Goal: Information Seeking & Learning: Find specific fact

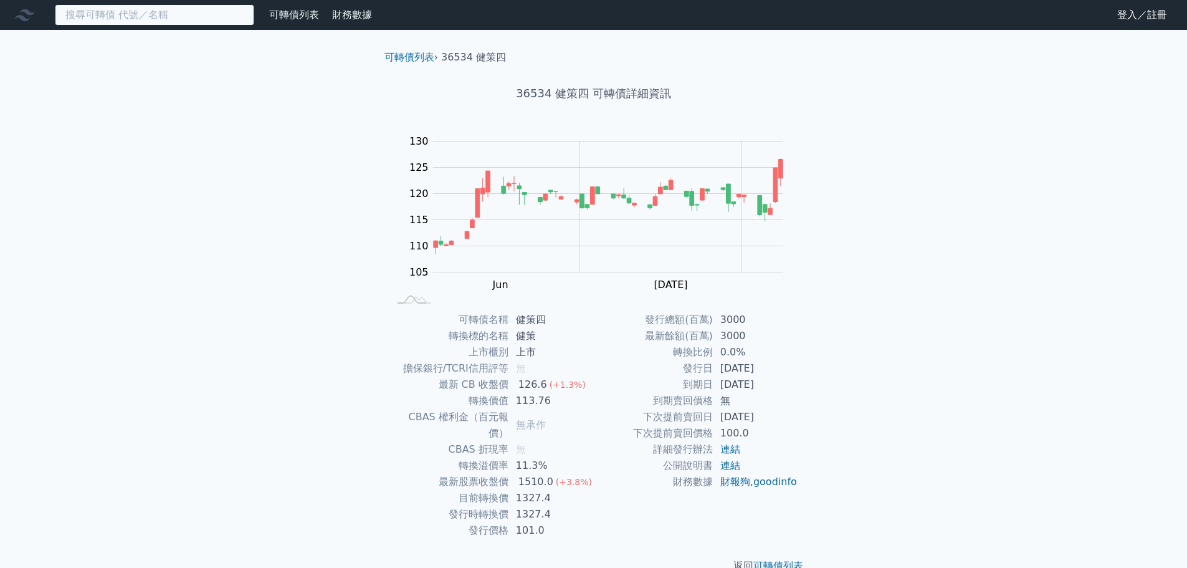
click at [116, 17] on input at bounding box center [154, 14] width 199 height 21
type input "建"
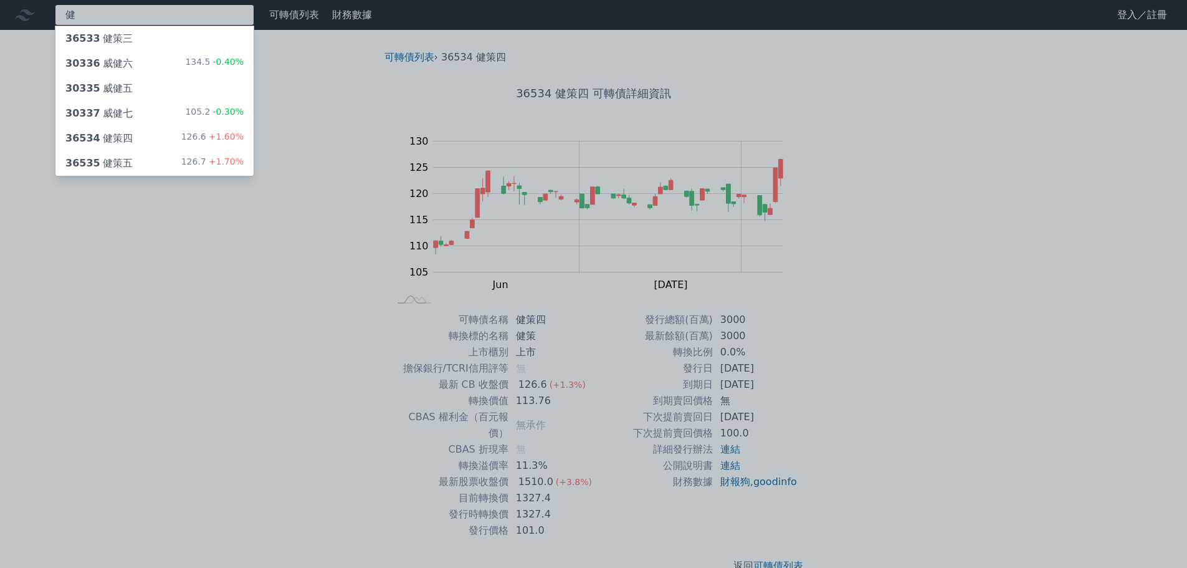
type input "健"
click at [206, 346] on div at bounding box center [593, 284] width 1187 height 568
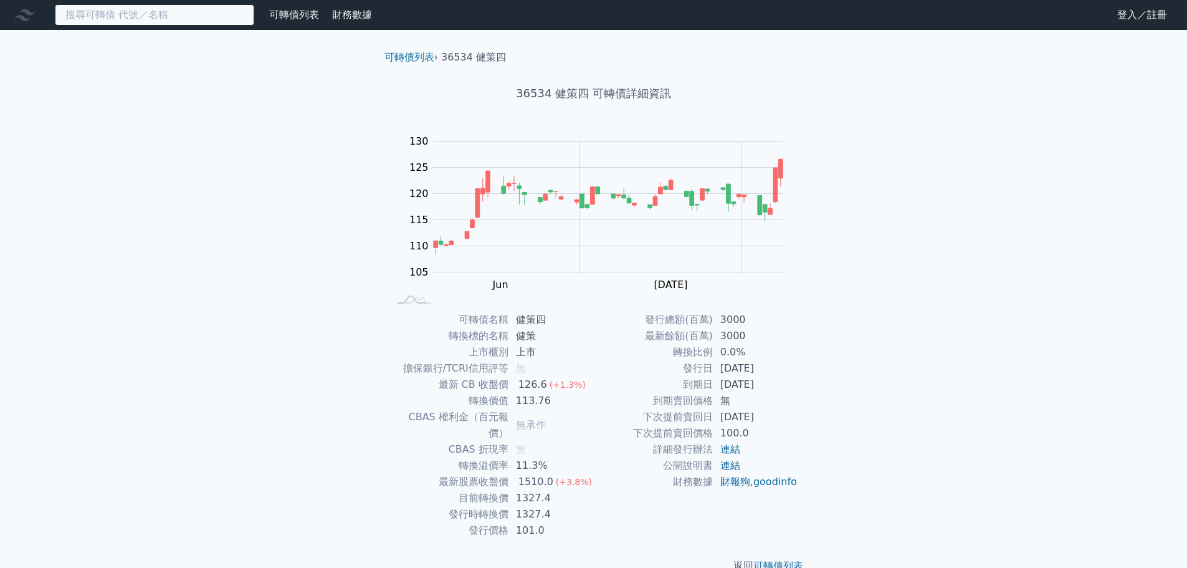
click at [114, 16] on input at bounding box center [154, 14] width 199 height 21
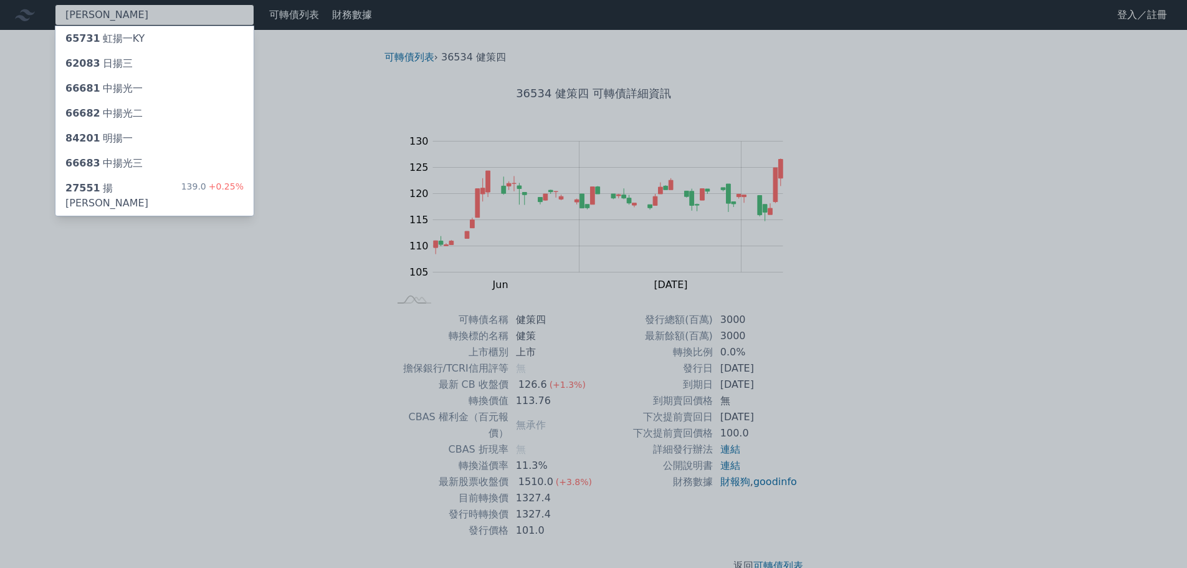
type input "[PERSON_NAME]"
click at [114, 16] on div at bounding box center [593, 284] width 1187 height 568
click at [114, 16] on div "[PERSON_NAME]65731 虹揚一KY 62083 日揚三 66681 中揚光一 66682 中揚光二 84201 明揚一 66683 中揚光三 2…" at bounding box center [154, 14] width 199 height 21
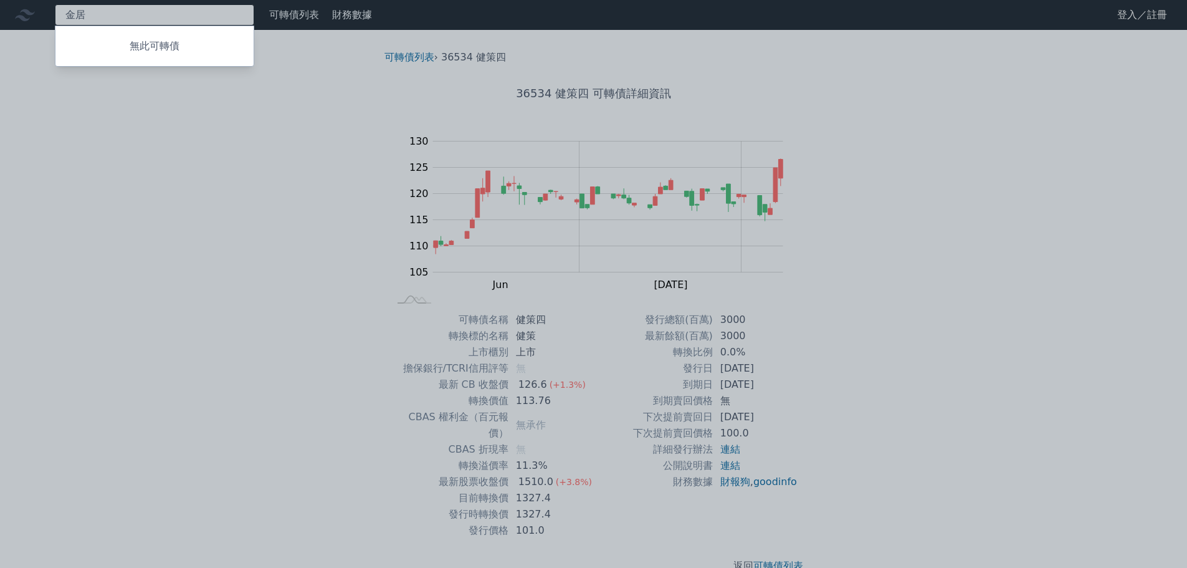
type input "[PERSON_NAME]"
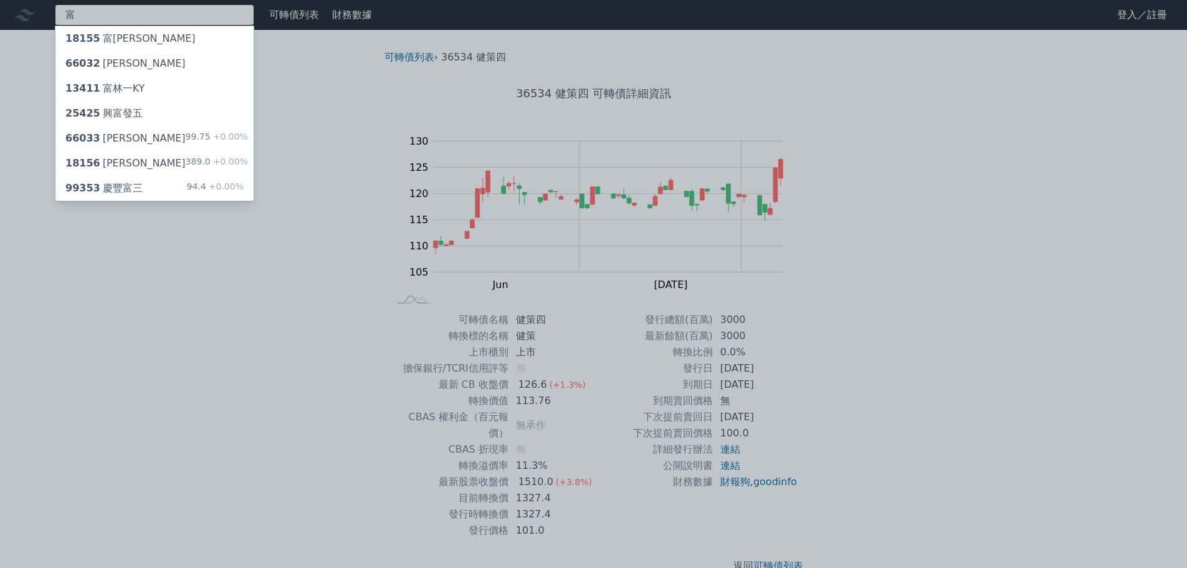
type input "富"
click at [126, 162] on div "18156 [PERSON_NAME]" at bounding box center [125, 163] width 120 height 15
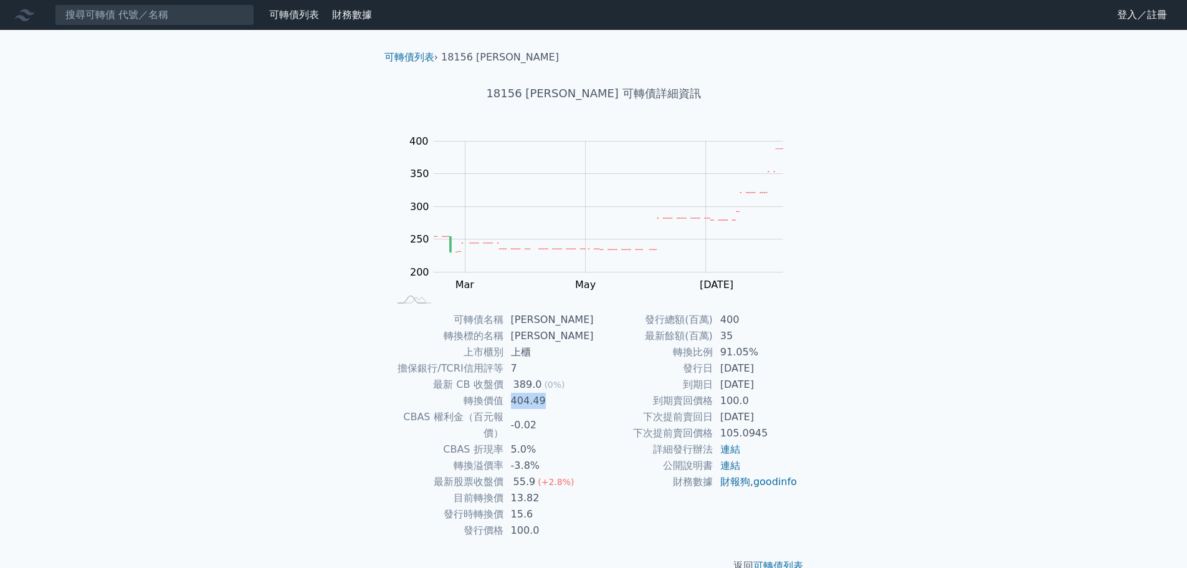
drag, startPoint x: 548, startPoint y: 398, endPoint x: 517, endPoint y: 399, distance: 31.2
click at [517, 399] on td "404.49" at bounding box center [548, 401] width 90 height 16
click at [211, 19] on input at bounding box center [154, 14] width 199 height 21
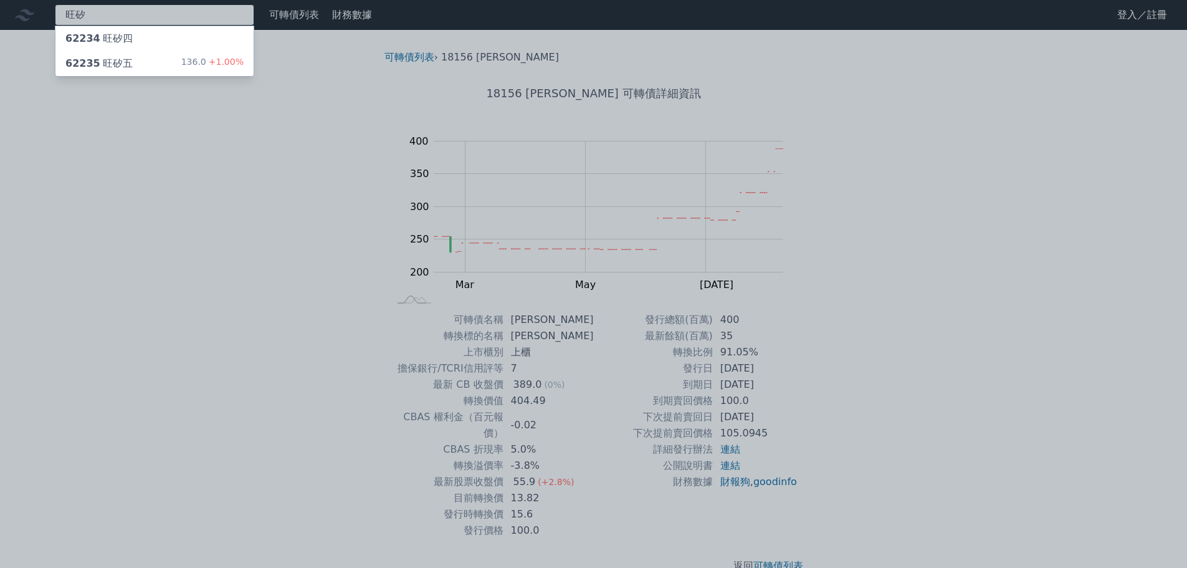
type input "旺矽"
click at [148, 63] on div "62235 旺矽五 136.0 +1.00%" at bounding box center [154, 63] width 198 height 25
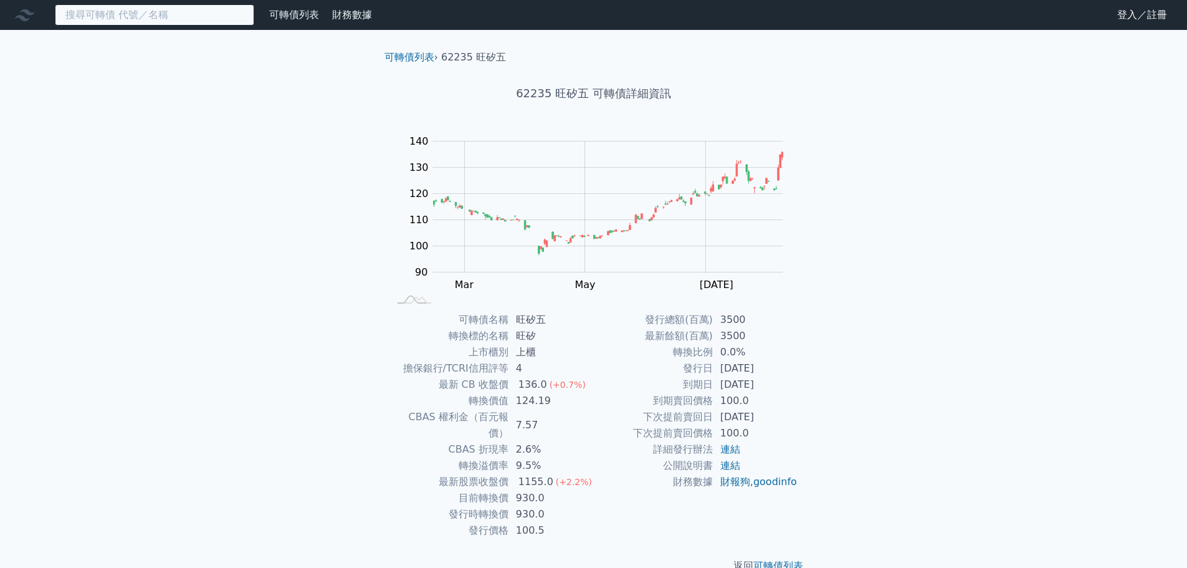
click at [91, 22] on input at bounding box center [154, 14] width 199 height 21
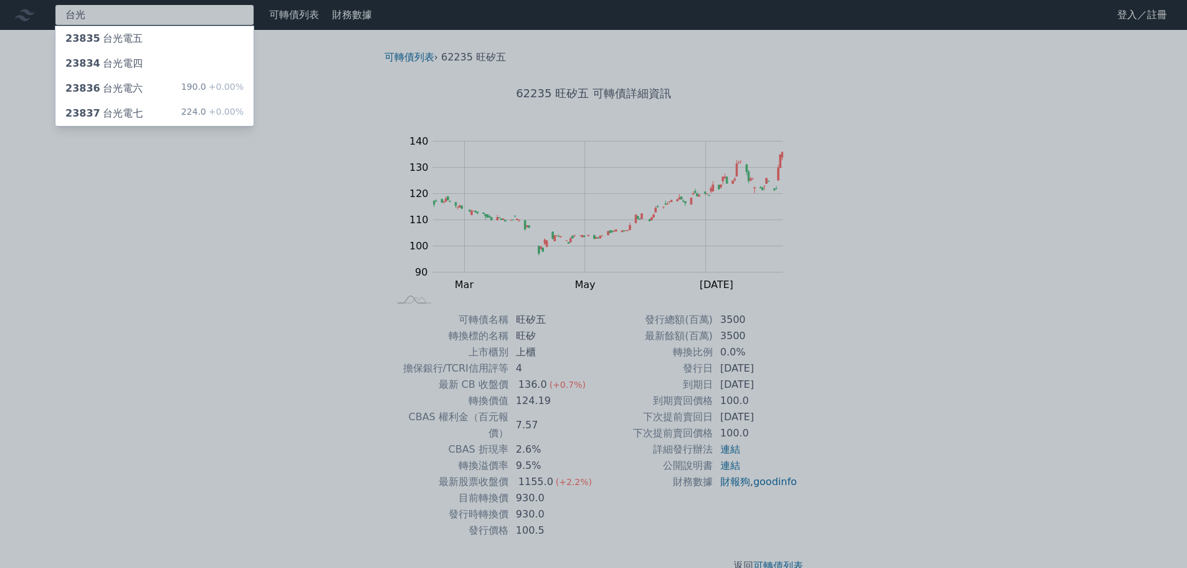
type input "台光"
click at [121, 113] on div "23837 台光電七" at bounding box center [103, 113] width 77 height 15
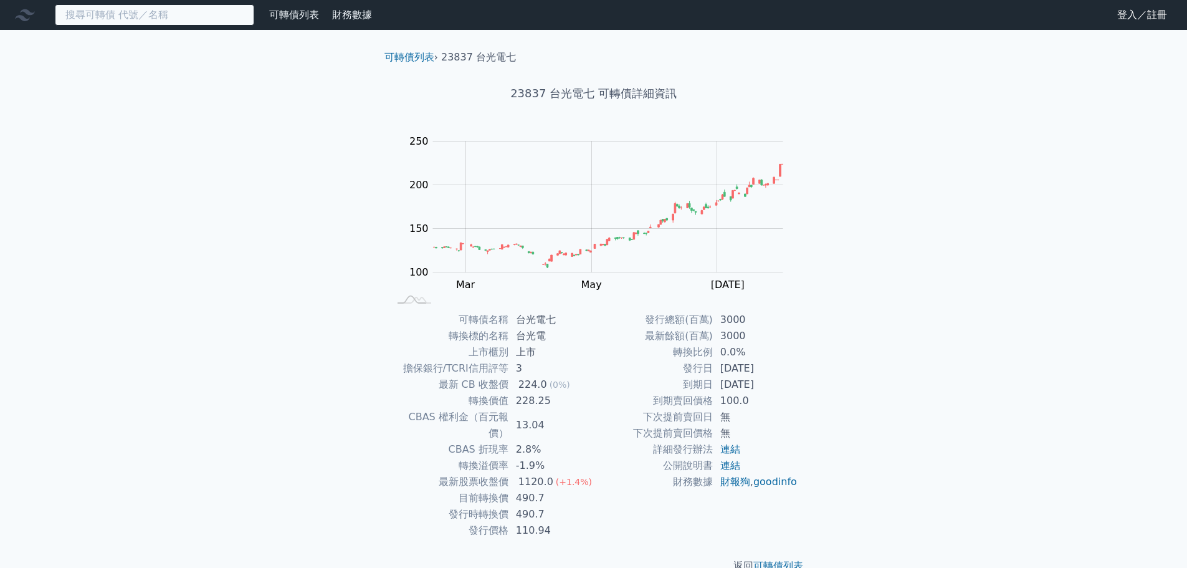
click at [105, 17] on input at bounding box center [154, 14] width 199 height 21
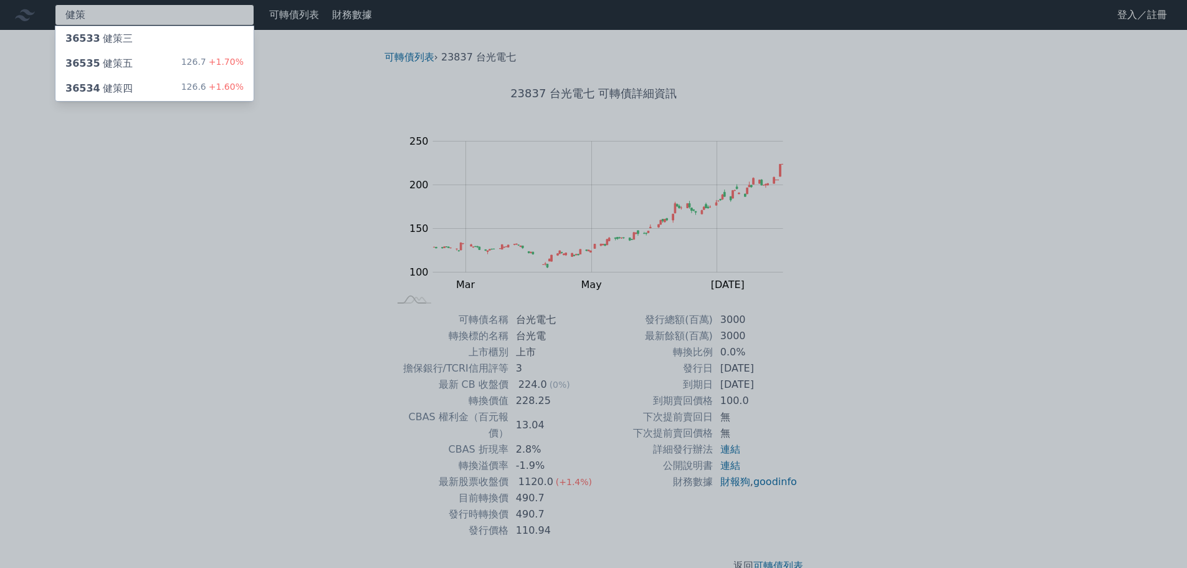
type input "健策"
click at [121, 90] on div "36534 健策四" at bounding box center [98, 88] width 67 height 15
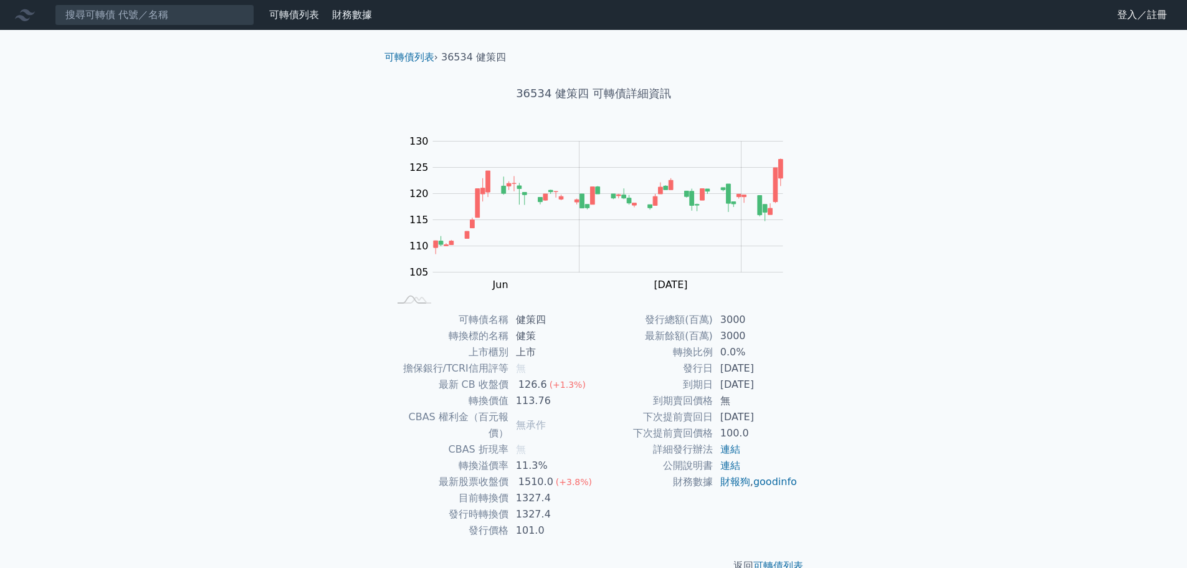
click at [892, 285] on div "可轉債列表 財務數據 可轉債列表 財務數據 登入／註冊 登入／註冊 可轉債列表 › 36534 健策四 36534 健策四 可轉債詳細資訊 Zoom Out …" at bounding box center [593, 296] width 1187 height 593
drag, startPoint x: 892, startPoint y: 285, endPoint x: 938, endPoint y: 396, distance: 120.4
click at [938, 396] on div "可轉債列表 財務數據 可轉債列表 財務數據 登入／註冊 登入／註冊 可轉債列表 › 36534 健策四 36534 健策四 可轉債詳細資訊 Zoom Out …" at bounding box center [593, 296] width 1187 height 593
click at [109, 15] on input at bounding box center [154, 14] width 199 height 21
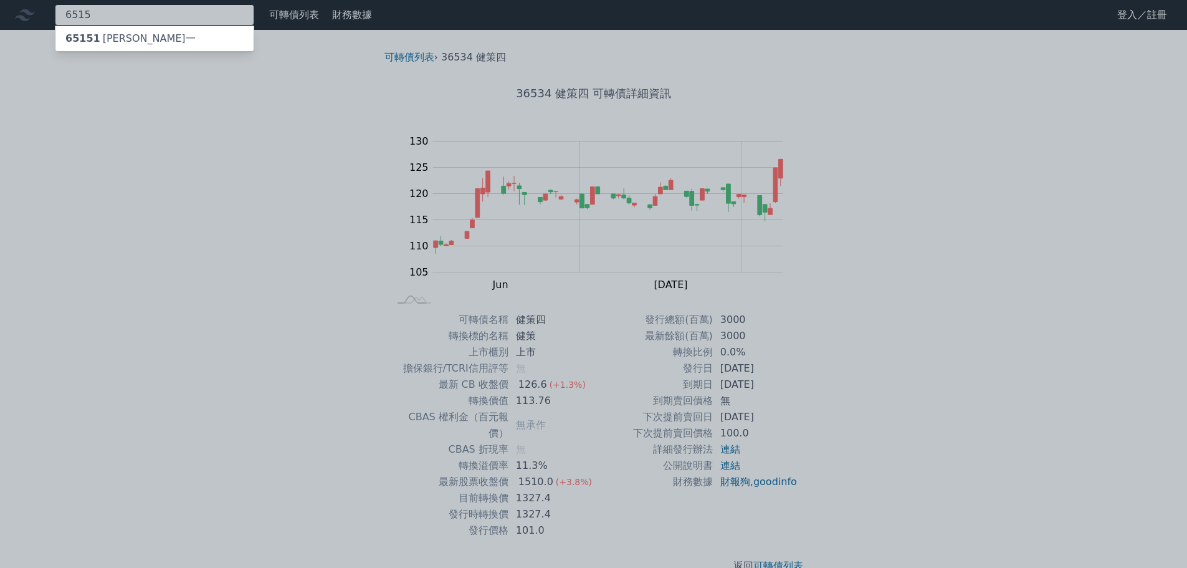
type input "6515"
click at [115, 42] on div "65151 穎崴一" at bounding box center [130, 38] width 130 height 15
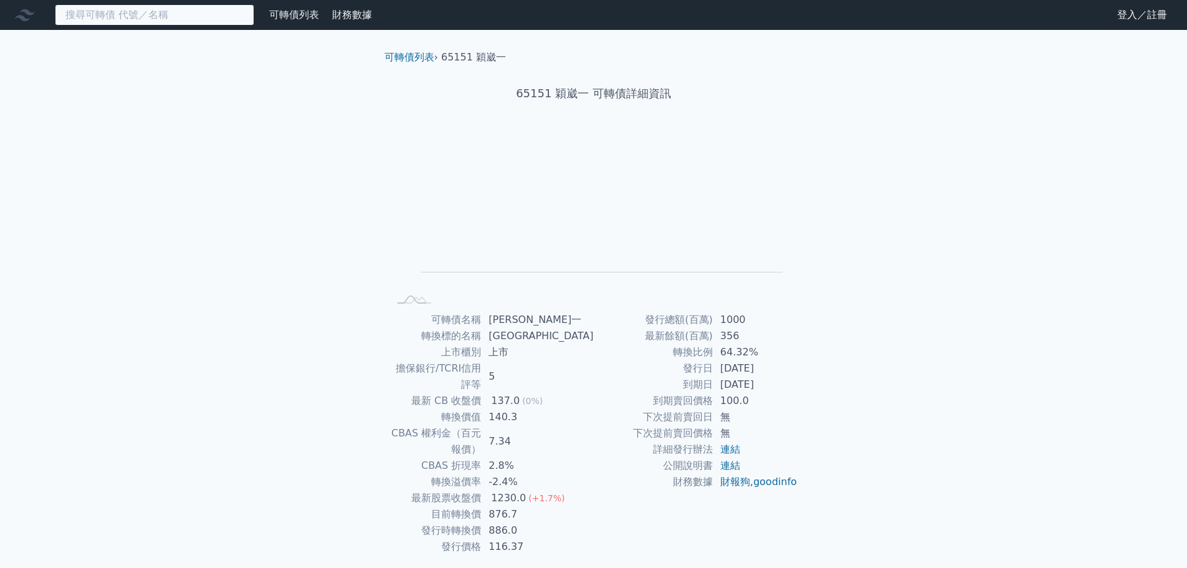
click at [88, 17] on input at bounding box center [154, 14] width 199 height 21
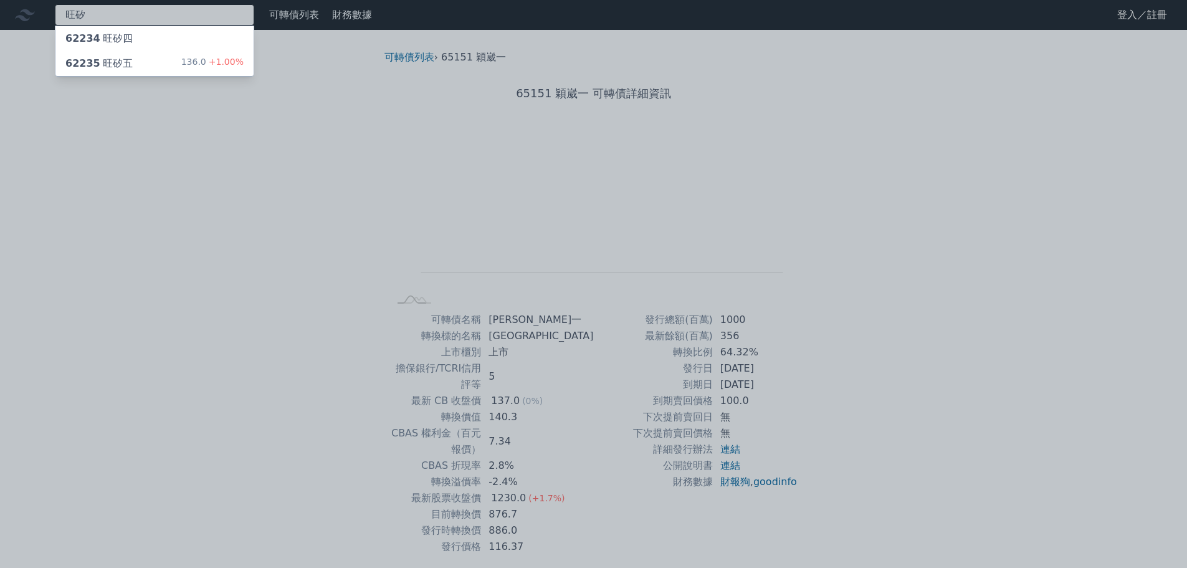
type input "旺矽"
click at [120, 65] on div "62235 旺矽五" at bounding box center [98, 63] width 67 height 15
click at [108, 37] on div "62234 旺矽四" at bounding box center [98, 38] width 67 height 15
click at [107, 59] on div "62235 旺矽五" at bounding box center [98, 63] width 67 height 15
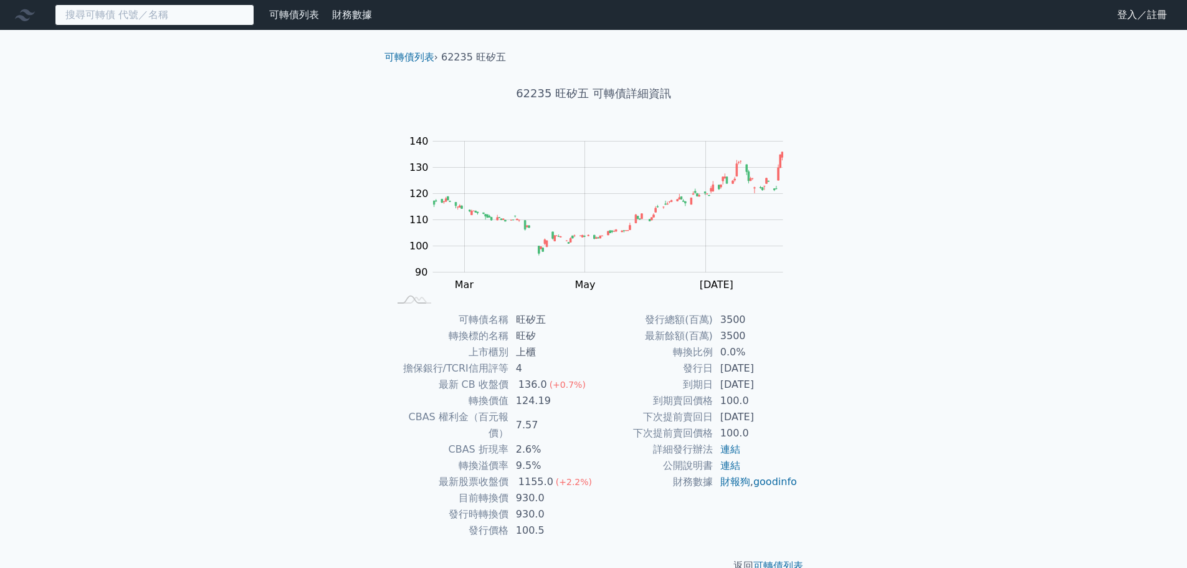
click at [121, 14] on input at bounding box center [154, 14] width 199 height 21
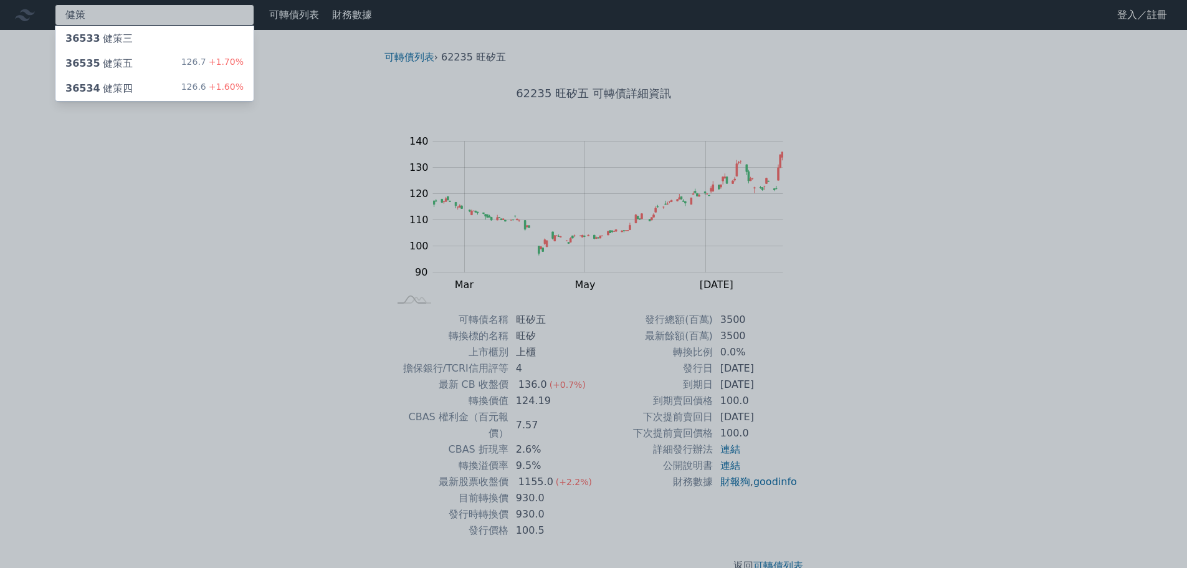
type input "健策"
click at [123, 89] on div "36534 健策四" at bounding box center [98, 88] width 67 height 15
click at [131, 35] on div "36533 健策三" at bounding box center [154, 38] width 198 height 25
click at [124, 67] on div "36535 健策五" at bounding box center [98, 63] width 67 height 15
click at [262, 334] on div at bounding box center [593, 284] width 1187 height 568
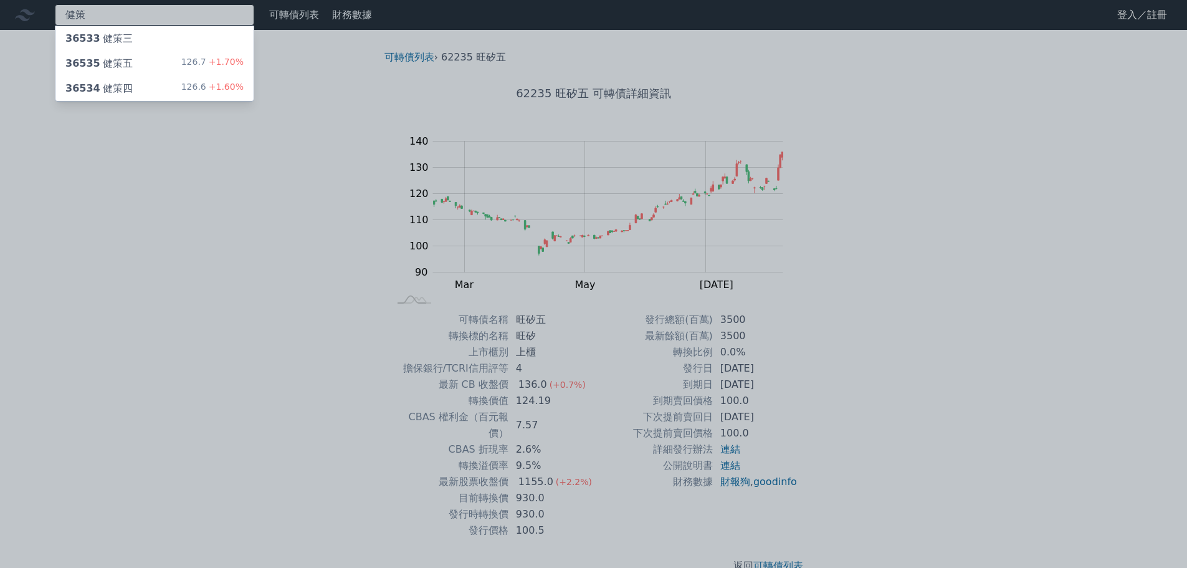
click at [115, 17] on div "健策 36533 健策三 36535 健策五 126.7 +1.70% 36534 健策四 126.6 +1.60%" at bounding box center [154, 14] width 199 height 21
type input "健"
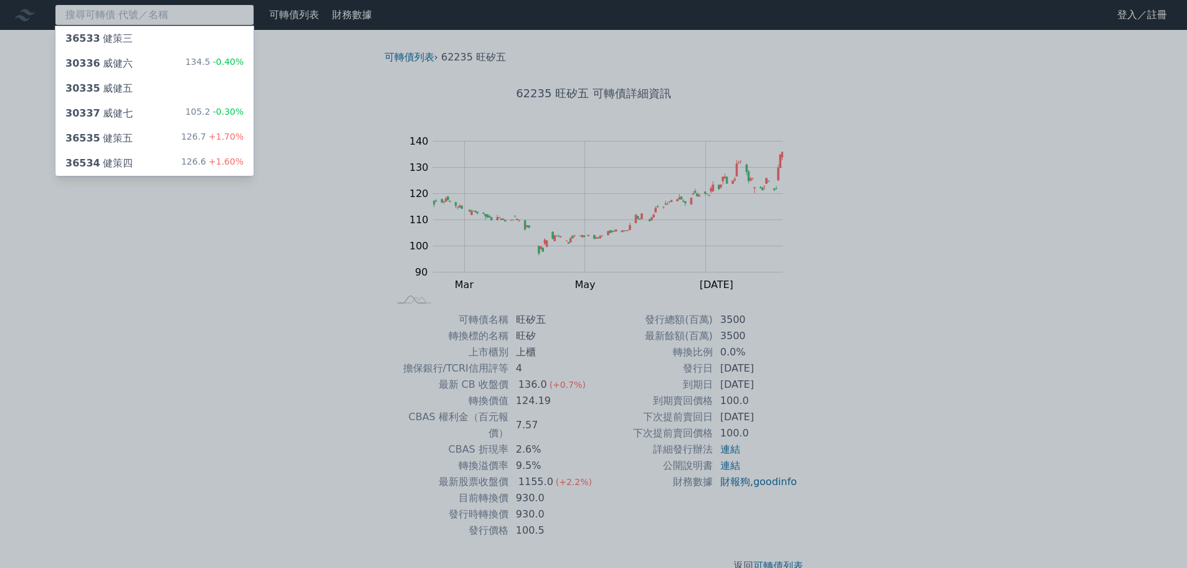
paste input "譜瑞-[GEOGRAPHIC_DATA]"
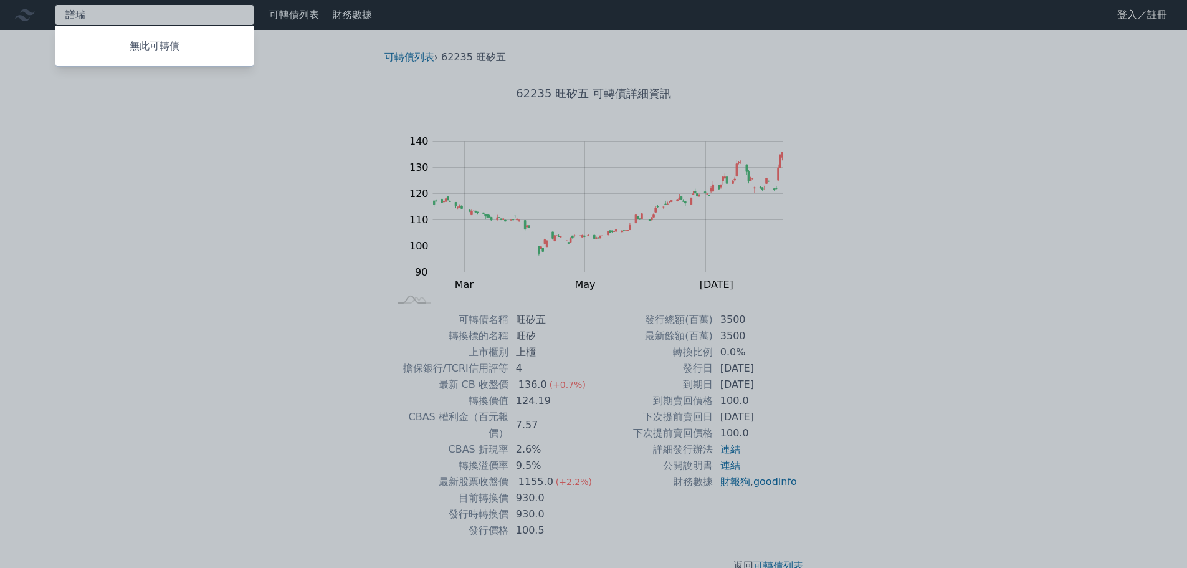
type input "譜"
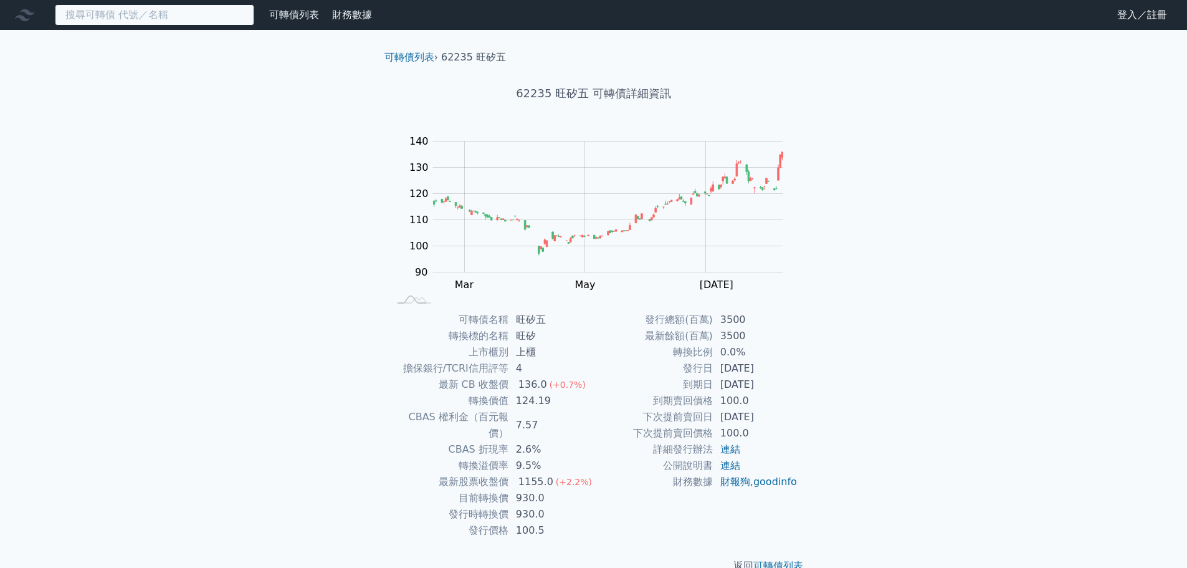
click at [95, 16] on input at bounding box center [154, 14] width 199 height 21
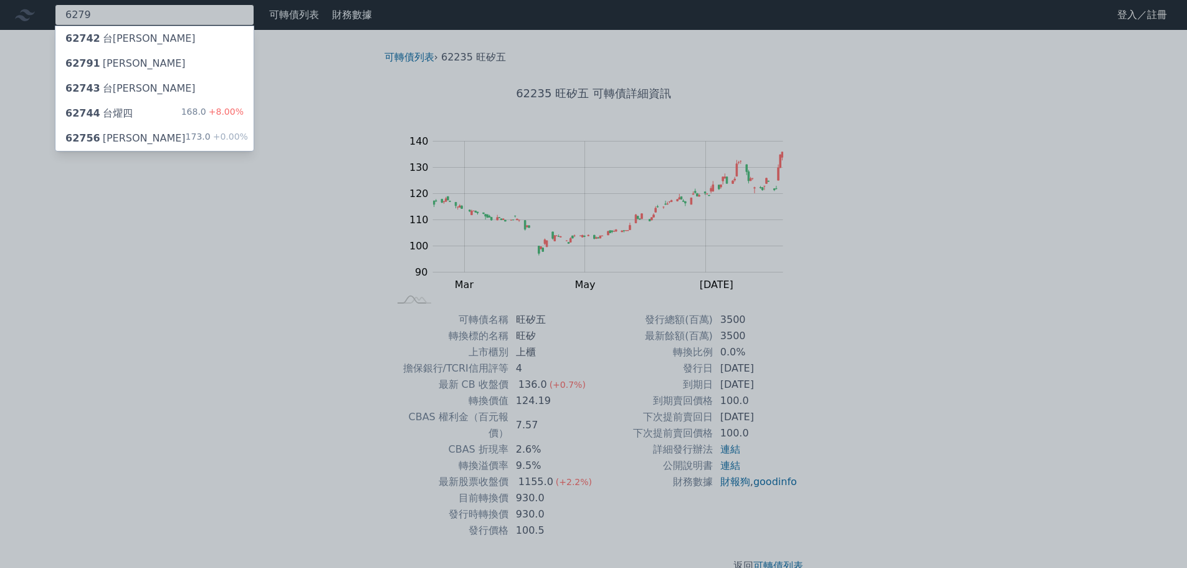
type input "6279"
click at [101, 62] on div "62791 [PERSON_NAME]" at bounding box center [125, 63] width 120 height 15
click at [108, 112] on div "62744 台[PERSON_NAME]" at bounding box center [98, 113] width 67 height 15
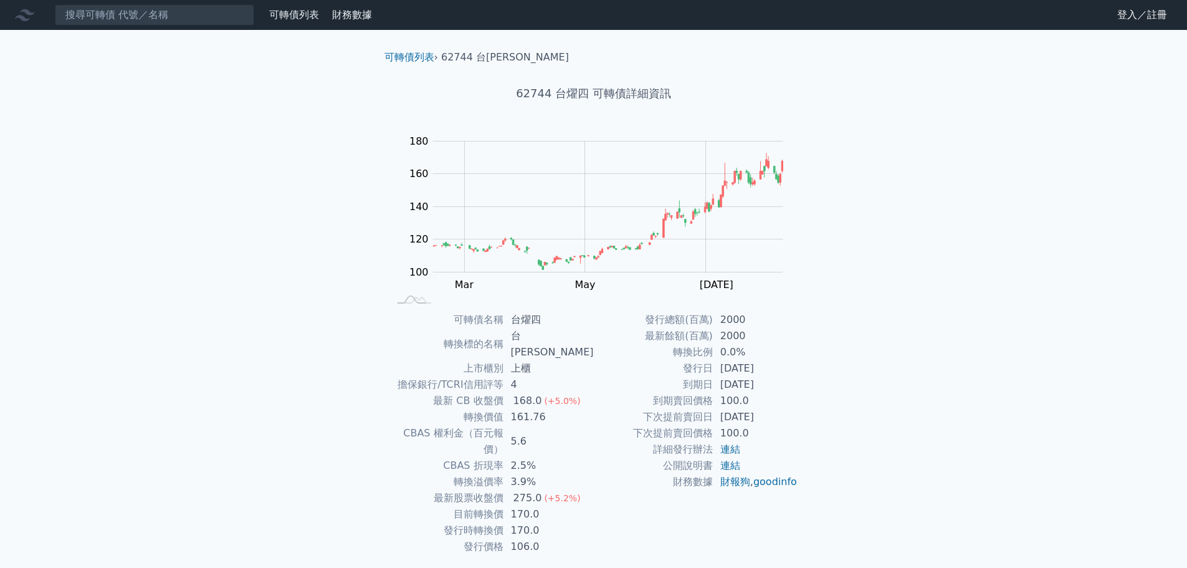
click at [216, 231] on div "可轉債列表 財務數據 可轉債列表 財務數據 登入／註冊 登入／註冊 可轉債列表 › 62744 台燿四 62744 台燿四 可轉債詳細資訊 Zoom Out …" at bounding box center [593, 304] width 1187 height 609
click at [118, 17] on input at bounding box center [154, 14] width 199 height 21
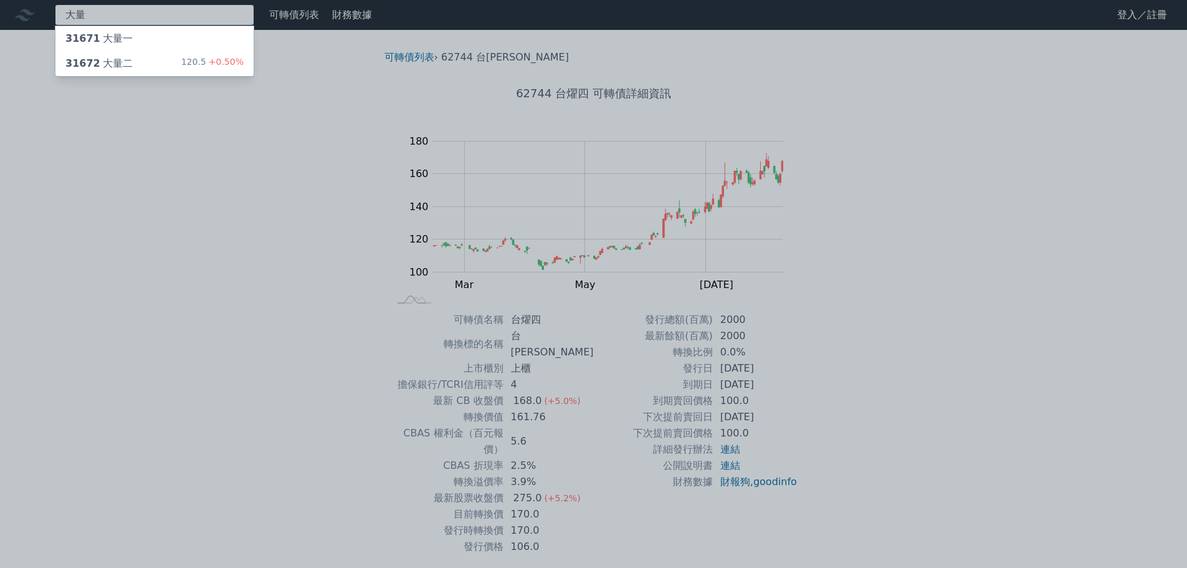
type input "大量"
click at [123, 60] on div "31672 大量二" at bounding box center [98, 63] width 67 height 15
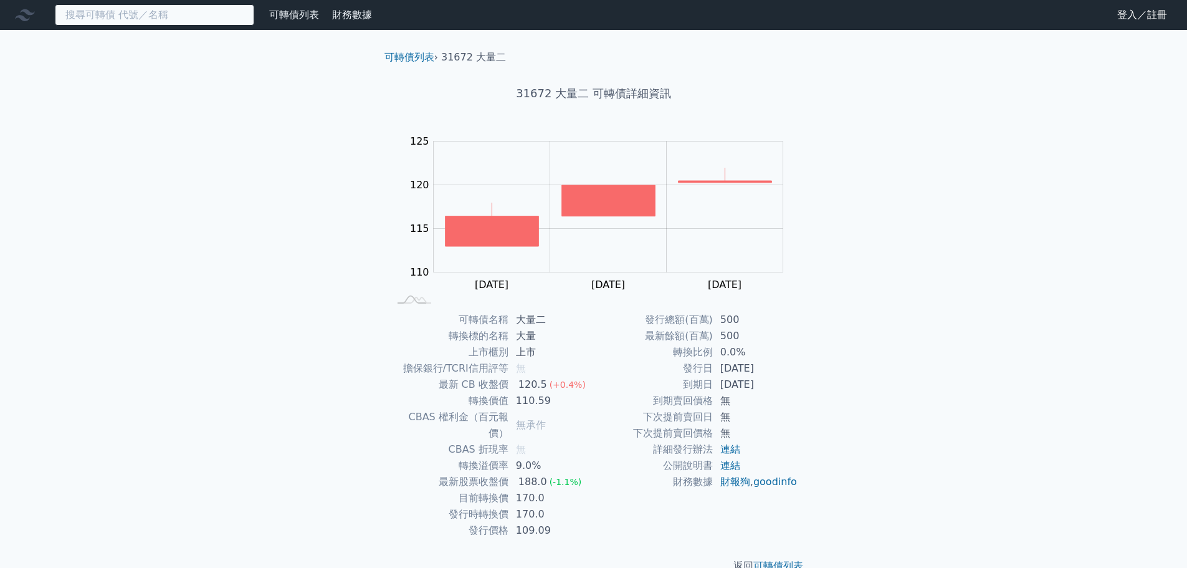
click at [133, 21] on input at bounding box center [154, 14] width 199 height 21
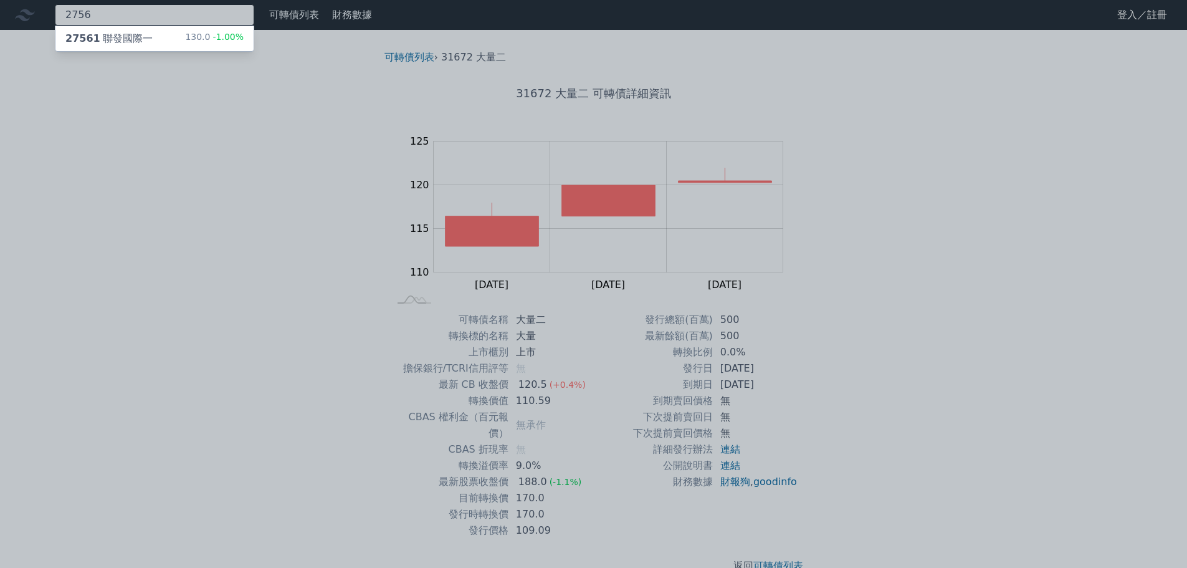
type input "2756"
click at [151, 41] on div "27561 聯發國際一 130.0 -1.00%" at bounding box center [154, 38] width 198 height 25
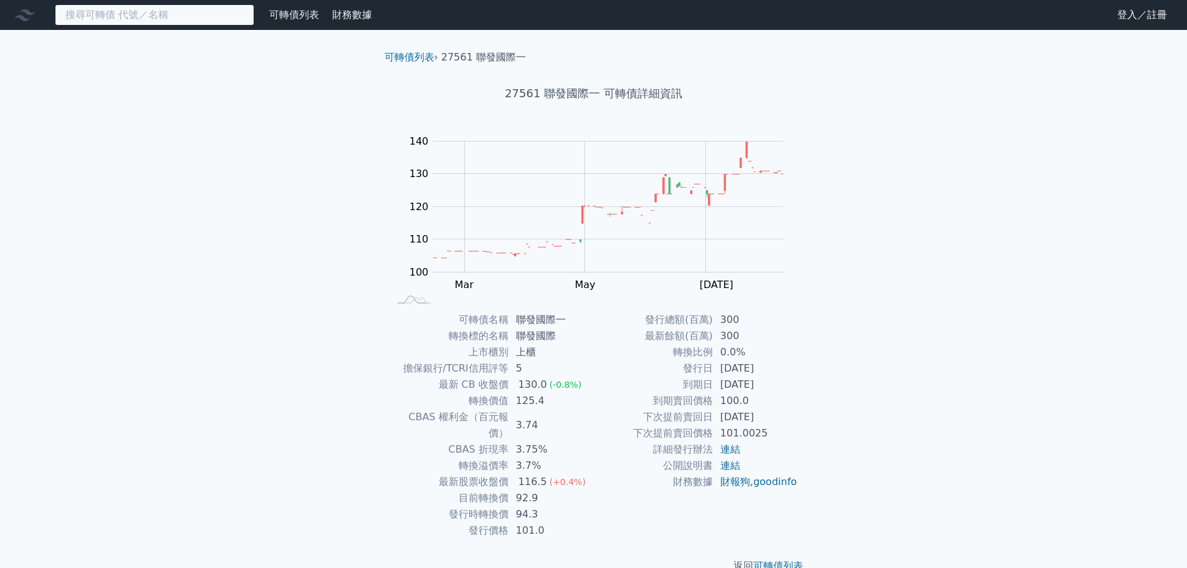
click at [107, 22] on input at bounding box center [154, 14] width 199 height 21
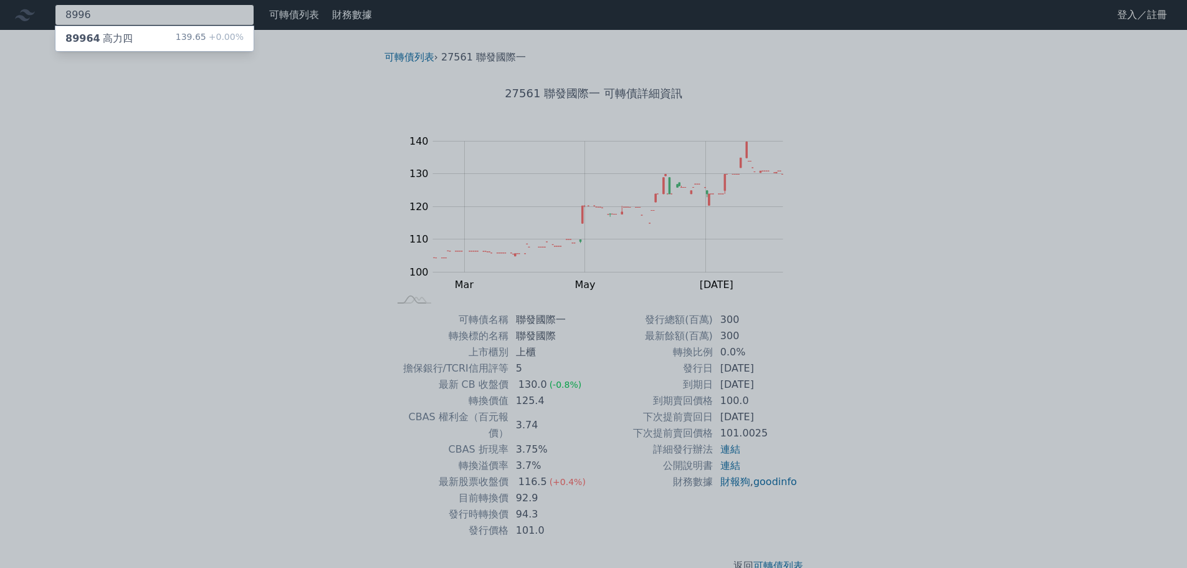
type input "8996"
click at [115, 38] on div "89964 高力四" at bounding box center [98, 38] width 67 height 15
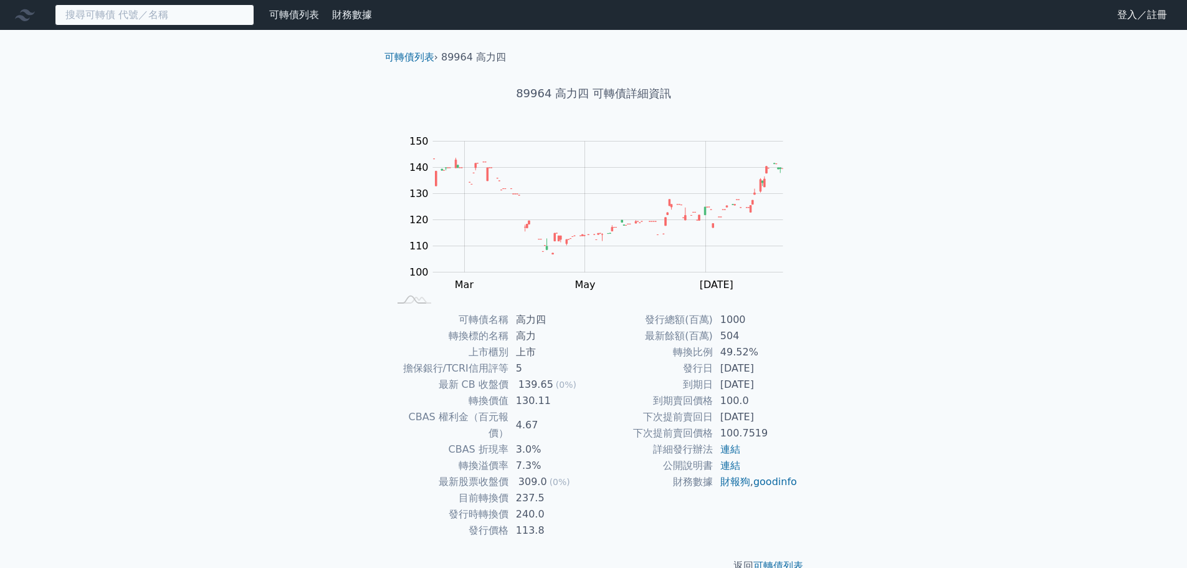
click at [99, 19] on input at bounding box center [154, 14] width 199 height 21
paste input "富世達"
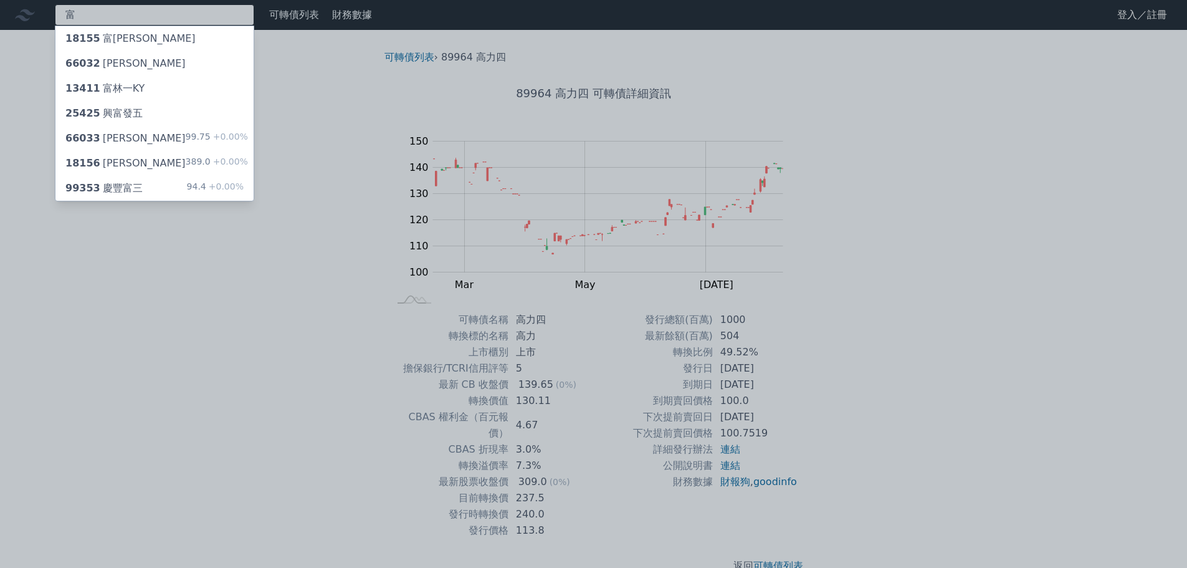
type input "富"
click at [216, 318] on div at bounding box center [593, 284] width 1187 height 568
